Goal: Ask a question

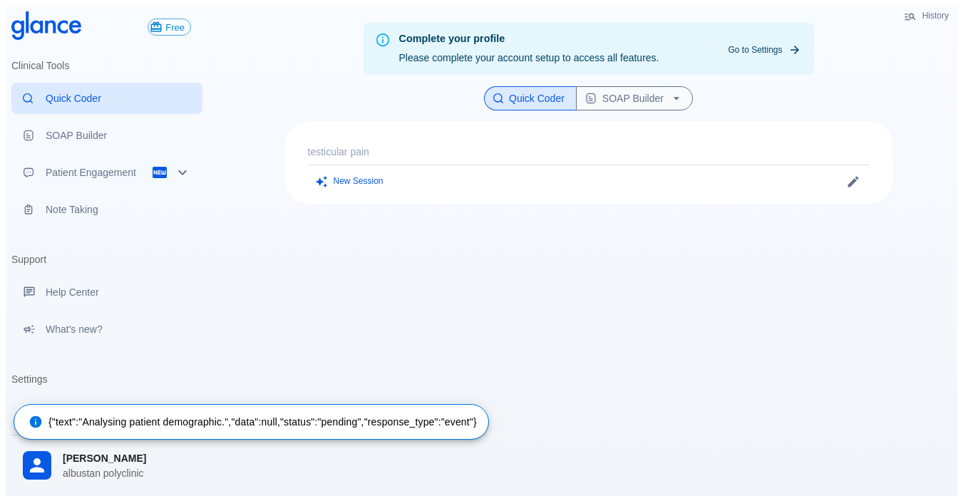
click at [395, 145] on p "testicular pain" at bounding box center [589, 152] width 562 height 14
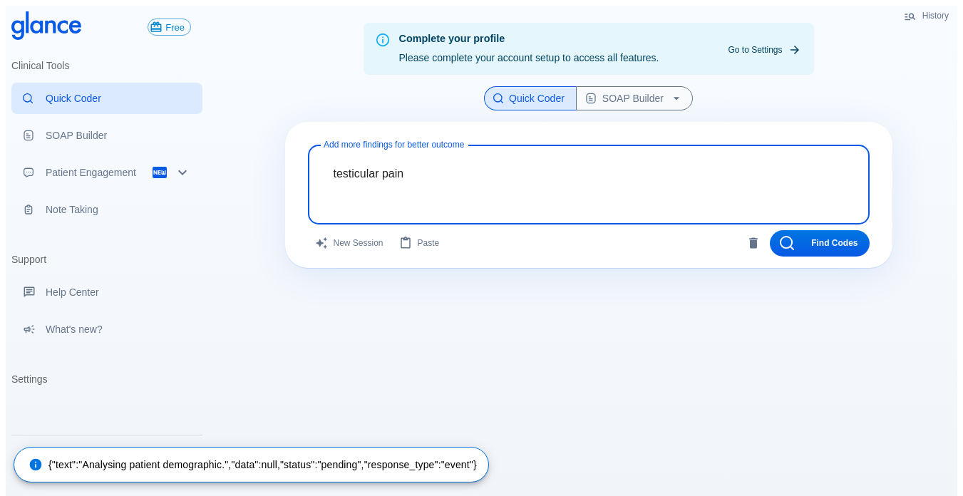
drag, startPoint x: 416, startPoint y: 169, endPoint x: 313, endPoint y: 166, distance: 102.7
click at [313, 166] on div "testicular pain x Add more findings for better outcome" at bounding box center [589, 185] width 562 height 80
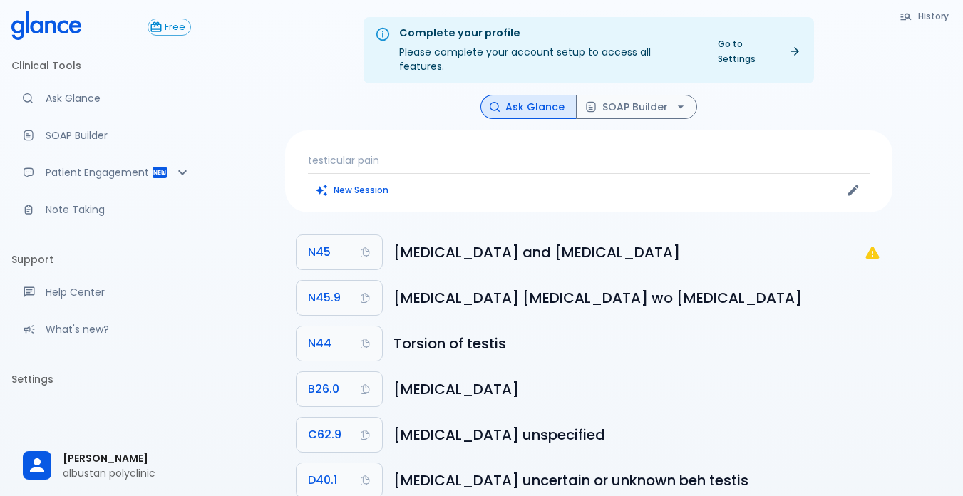
click at [398, 138] on div "testicular pain New Session" at bounding box center [588, 171] width 607 height 82
click at [384, 153] on p "testicular pain" at bounding box center [589, 160] width 562 height 14
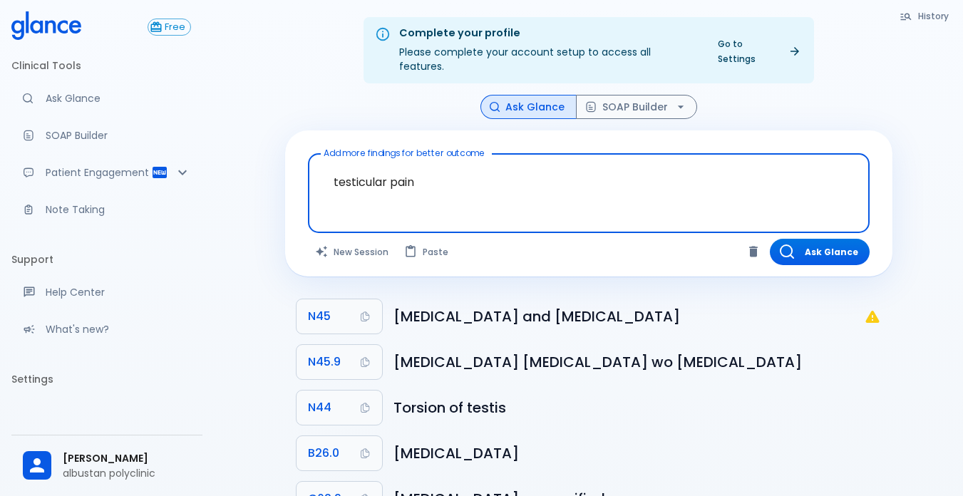
drag, startPoint x: 321, startPoint y: 165, endPoint x: 435, endPoint y: 186, distance: 115.9
click at [435, 186] on textarea "testicular pain" at bounding box center [589, 182] width 542 height 45
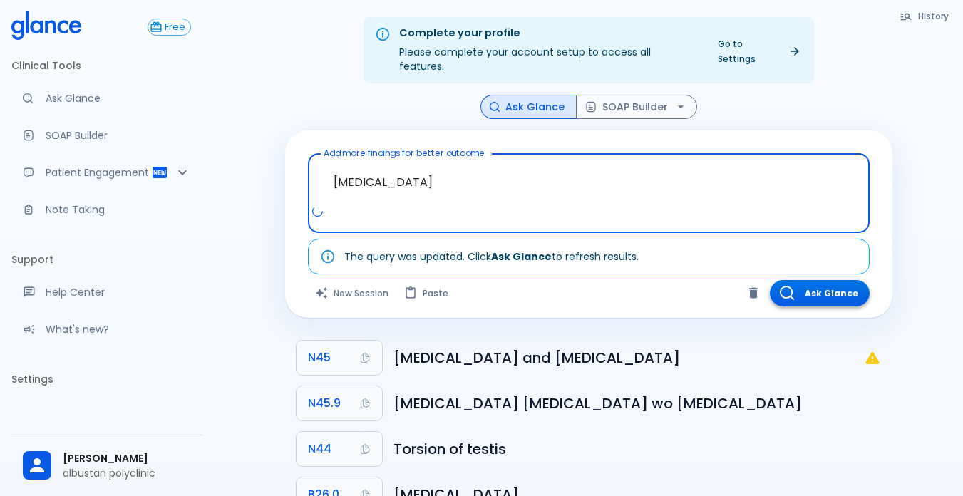
type textarea "toothache"
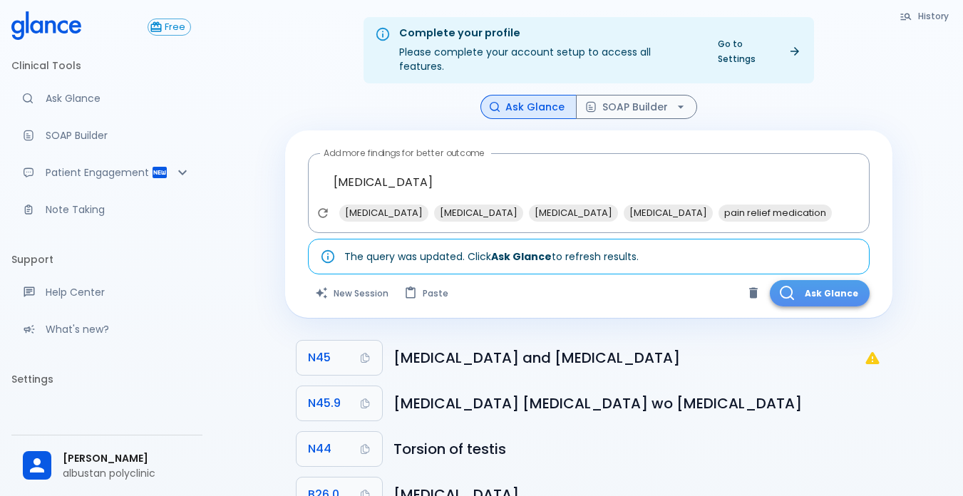
click at [820, 282] on button "Ask Glance" at bounding box center [820, 293] width 100 height 26
